Goal: Information Seeking & Learning: Learn about a topic

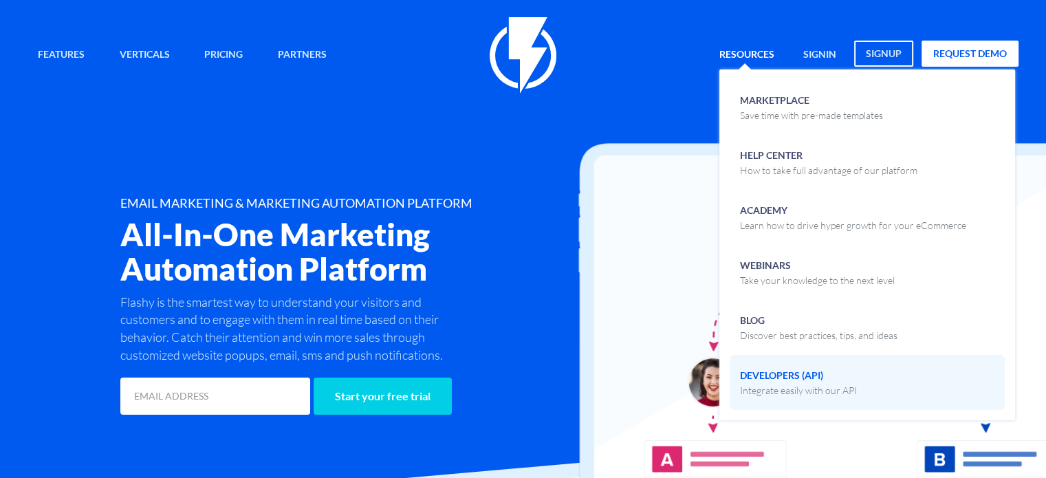
click at [792, 379] on span "Developers (API) Integrate easily with our API" at bounding box center [798, 381] width 117 height 32
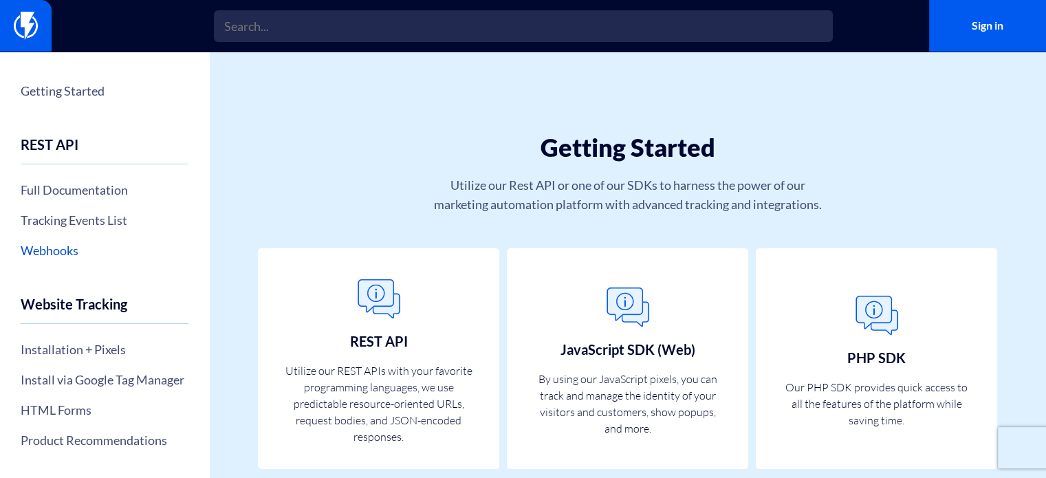
click at [72, 247] on link "Webhooks" at bounding box center [105, 250] width 168 height 23
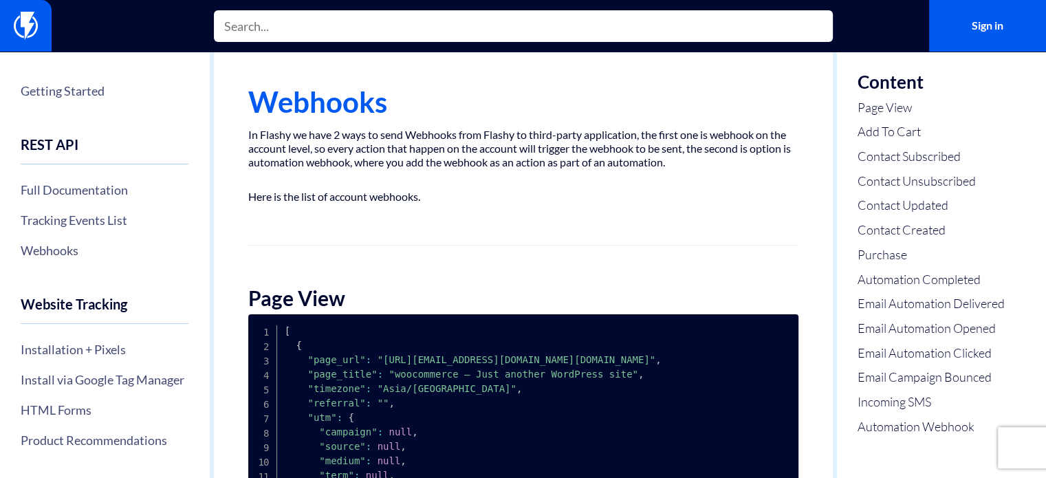
click at [312, 28] on input "text" at bounding box center [523, 26] width 619 height 32
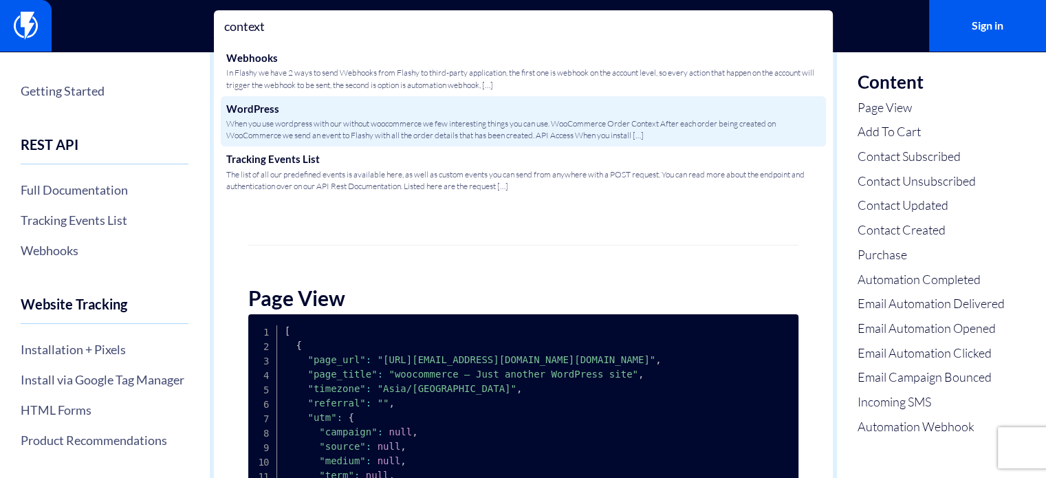
type input "context"
click at [345, 131] on span "When you use wordpress with our without woocommerce we few interesting things y…" at bounding box center [523, 129] width 594 height 23
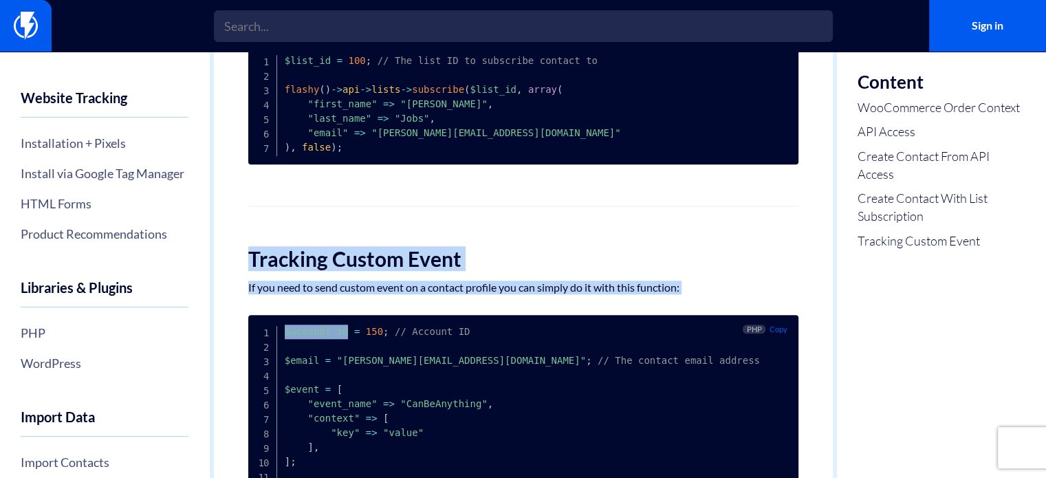
scroll to position [1136, 0]
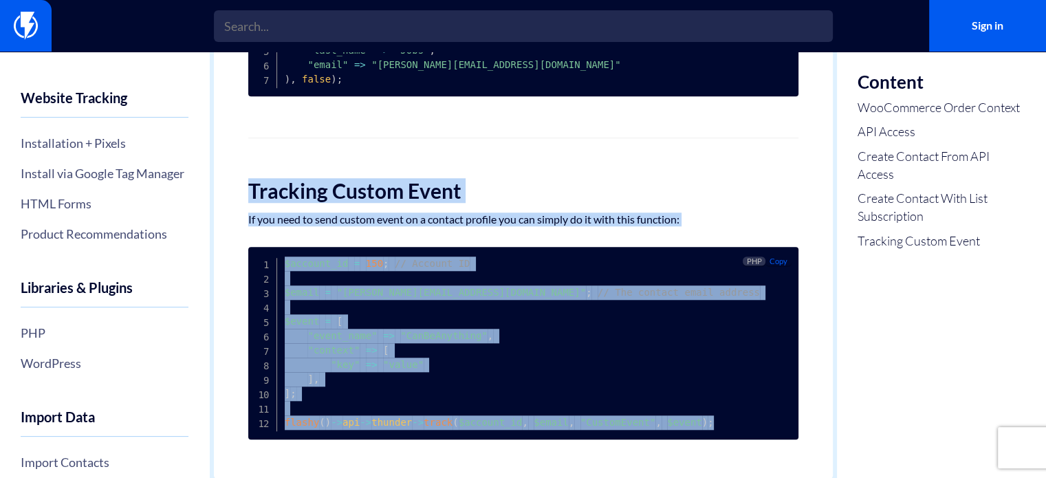
drag, startPoint x: 248, startPoint y: 252, endPoint x: 711, endPoint y: 433, distance: 497.1
copy div "Tracking Custom Event If you need to send custom event on a contact profile you…"
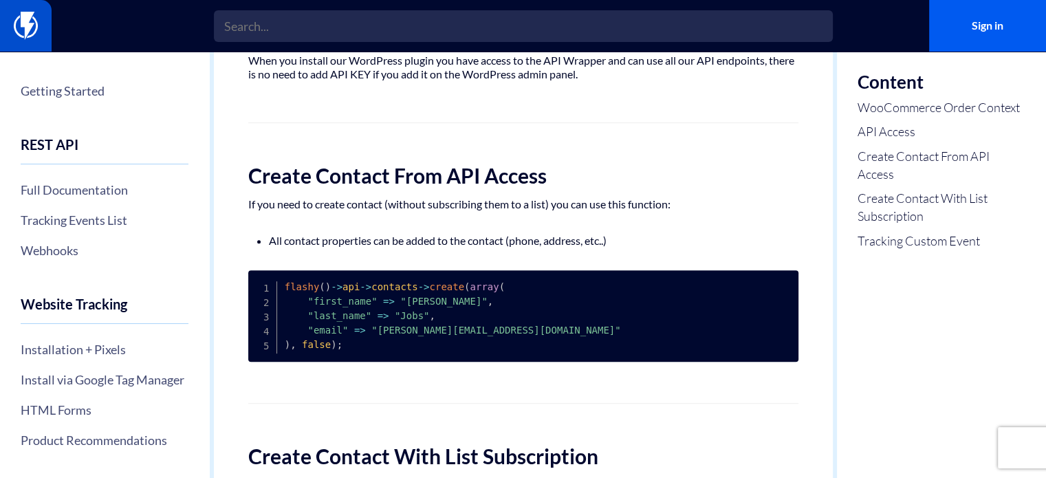
scroll to position [448, 0]
